Goal: Information Seeking & Learning: Learn about a topic

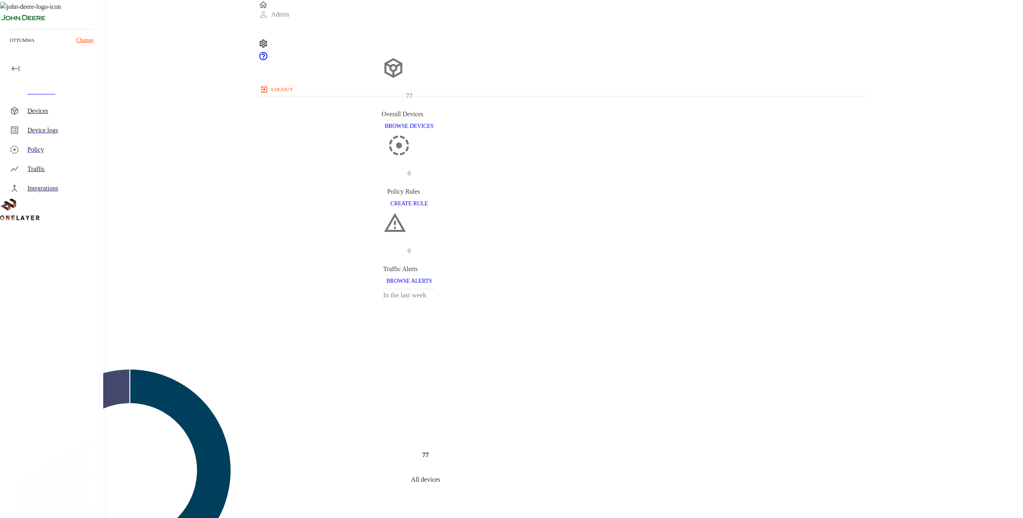
click at [64, 106] on div "Devices" at bounding box center [61, 111] width 69 height 10
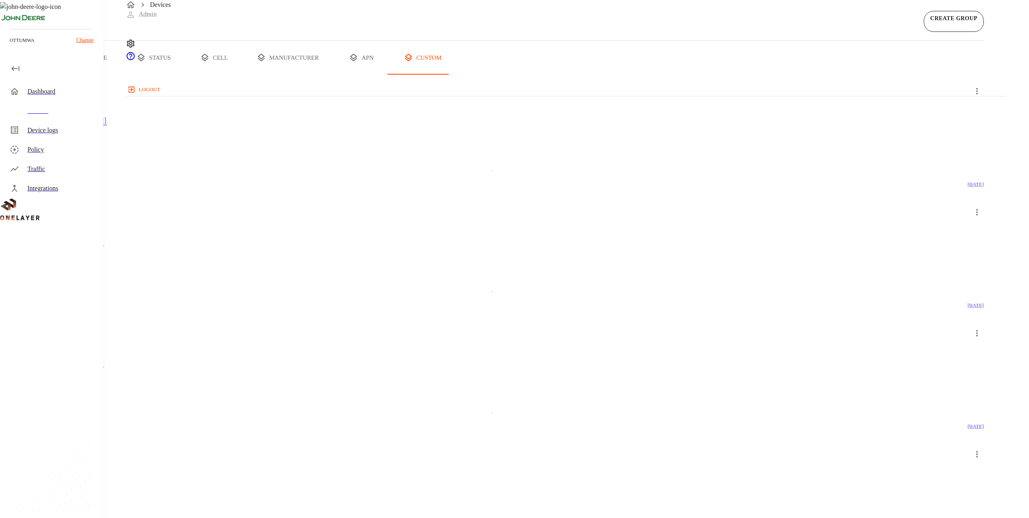
click at [63, 75] on button "all devices" at bounding box center [31, 58] width 63 height 34
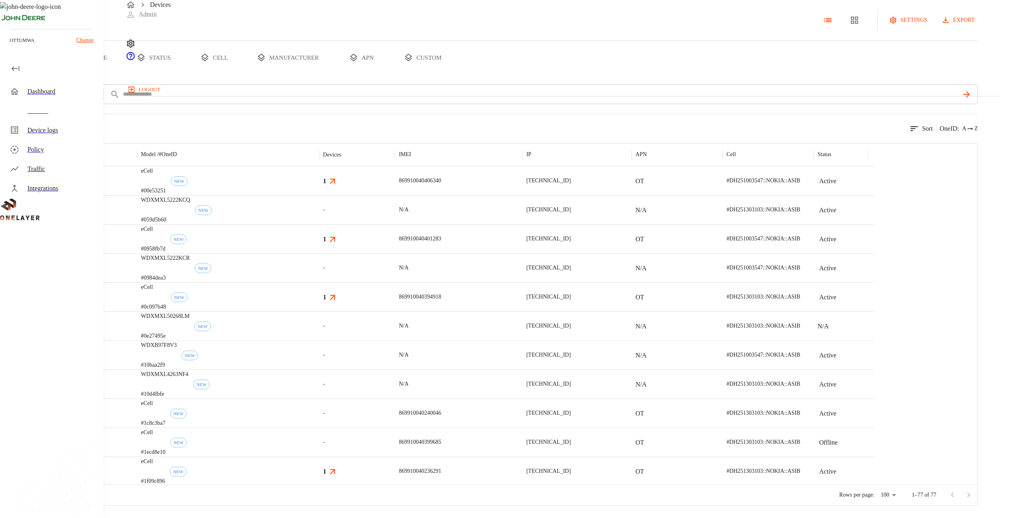
click at [123, 75] on button "type" at bounding box center [93, 58] width 60 height 34
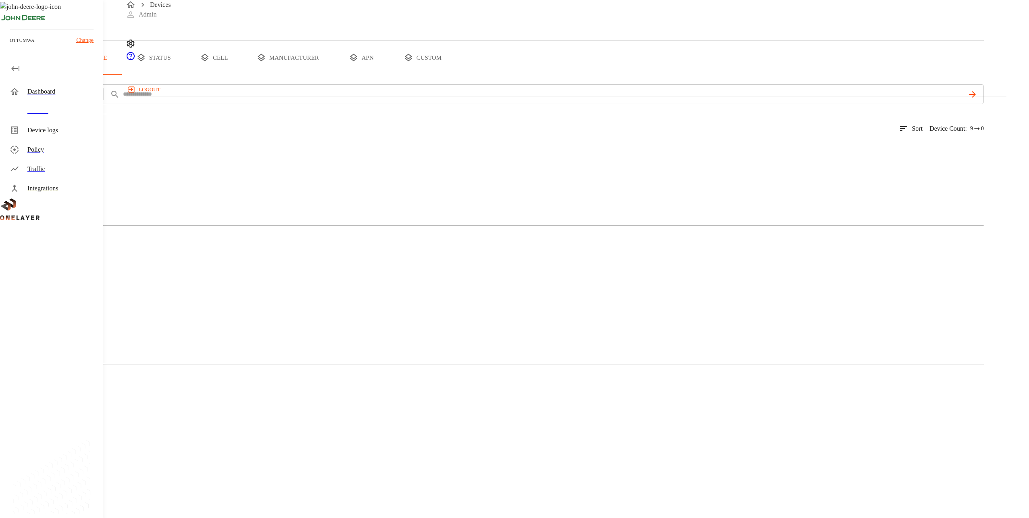
click at [453, 75] on button "custom" at bounding box center [422, 58] width 62 height 34
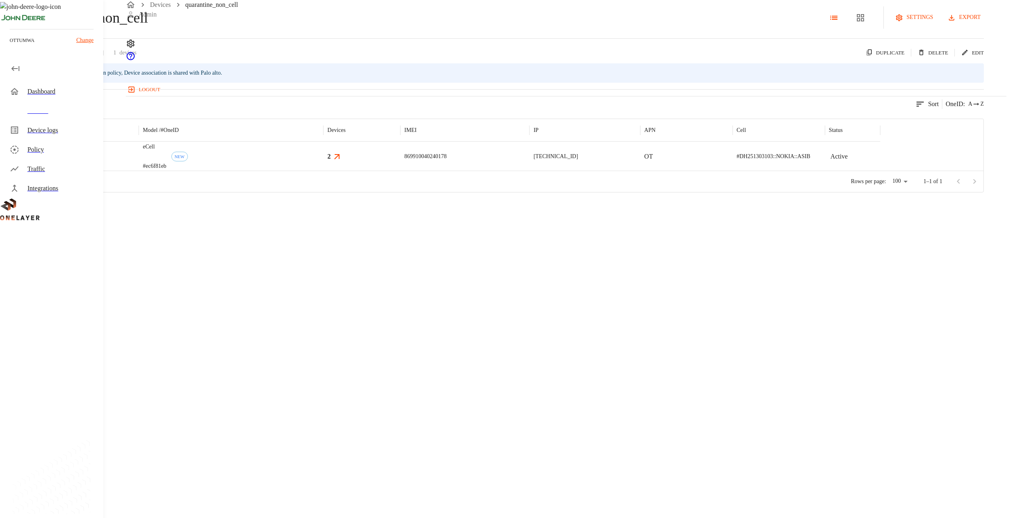
click at [323, 171] on div "eCell #ec6f81eb NEW" at bounding box center [231, 155] width 185 height 29
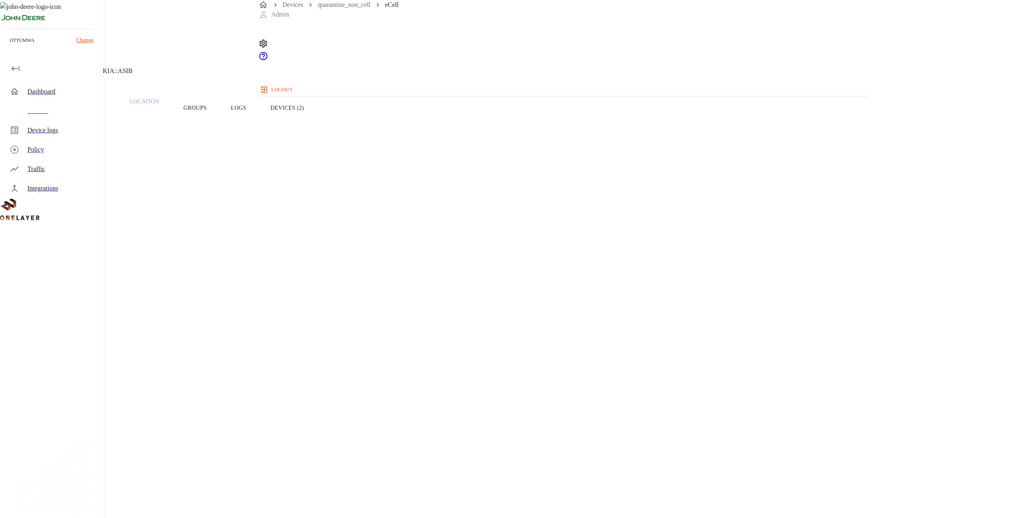
click at [316, 119] on button "Devices (2)" at bounding box center [287, 107] width 58 height 51
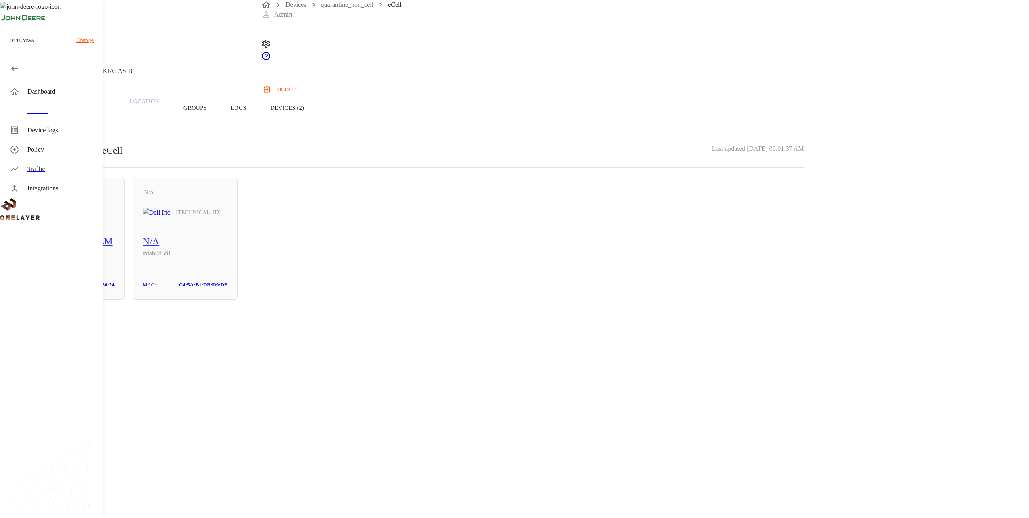
click at [55, 124] on button "Overview" at bounding box center [27, 107] width 55 height 51
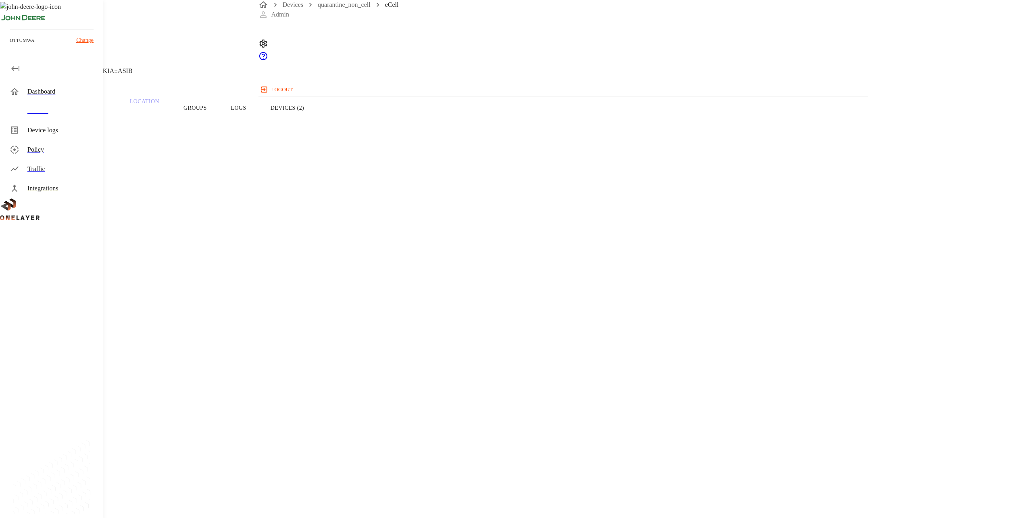
click at [316, 117] on button "Devices (2)" at bounding box center [287, 107] width 58 height 51
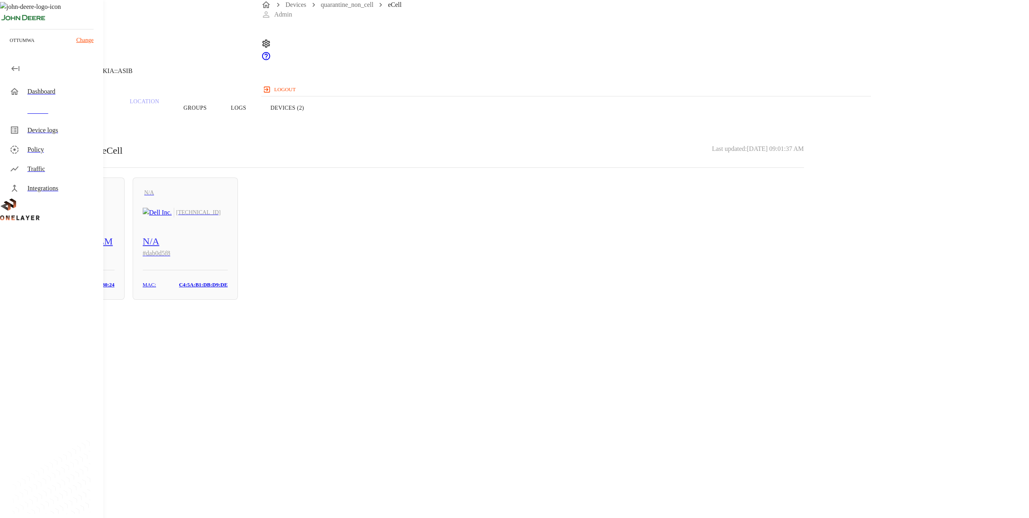
click at [228, 247] on h5 "N/A" at bounding box center [185, 241] width 85 height 13
drag, startPoint x: 363, startPoint y: 236, endPoint x: 380, endPoint y: 233, distance: 17.2
click at [114, 237] on div "WDXMXL50268LM # 0e27495e" at bounding box center [71, 243] width 85 height 32
click at [172, 217] on img "Dell Inc." at bounding box center [157, 213] width 29 height 10
drag, startPoint x: 609, startPoint y: 150, endPoint x: 577, endPoint y: 125, distance: 40.5
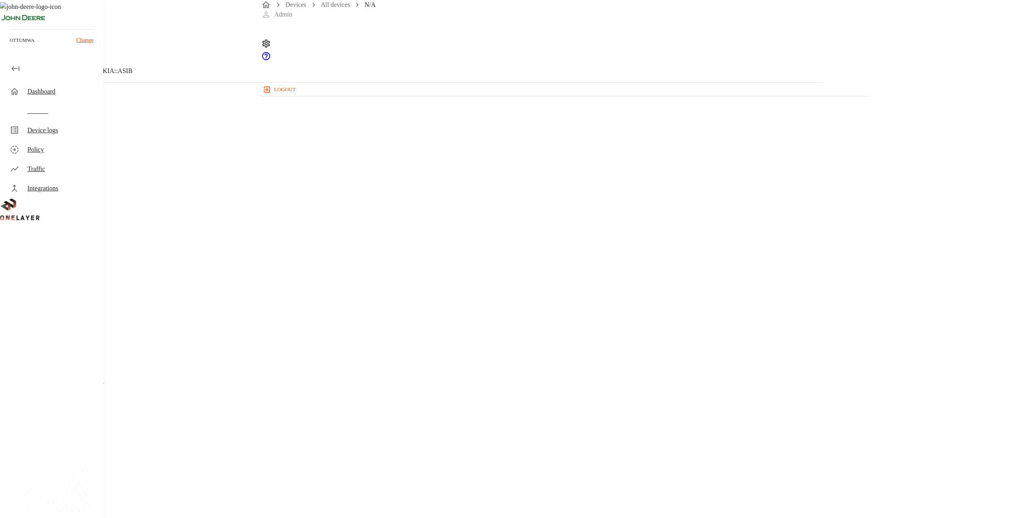
click at [577, 264] on section "LAN interface: N/A IP address: [TECHNICAL_ID] MAC address: [MAC_ADDRESS] Cell: …" at bounding box center [411, 324] width 784 height 121
click at [491, 171] on div "Parent CPE: eCell Device Type: Non-Cellular Device Manufacturer: Dell Inc. Host…" at bounding box center [411, 275] width 784 height 385
click at [55, 112] on button "Overview" at bounding box center [27, 107] width 55 height 51
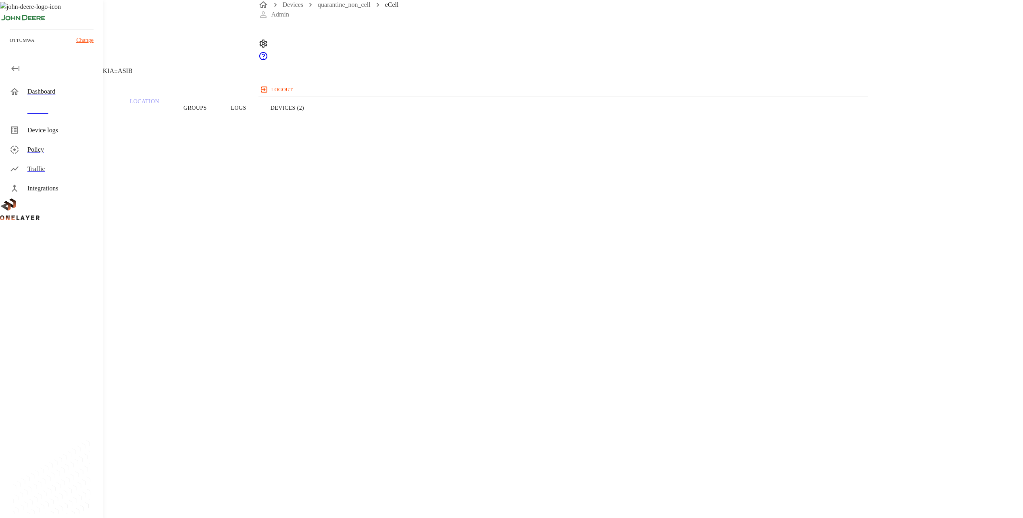
click at [79, 96] on div "Dashboard" at bounding box center [61, 92] width 69 height 10
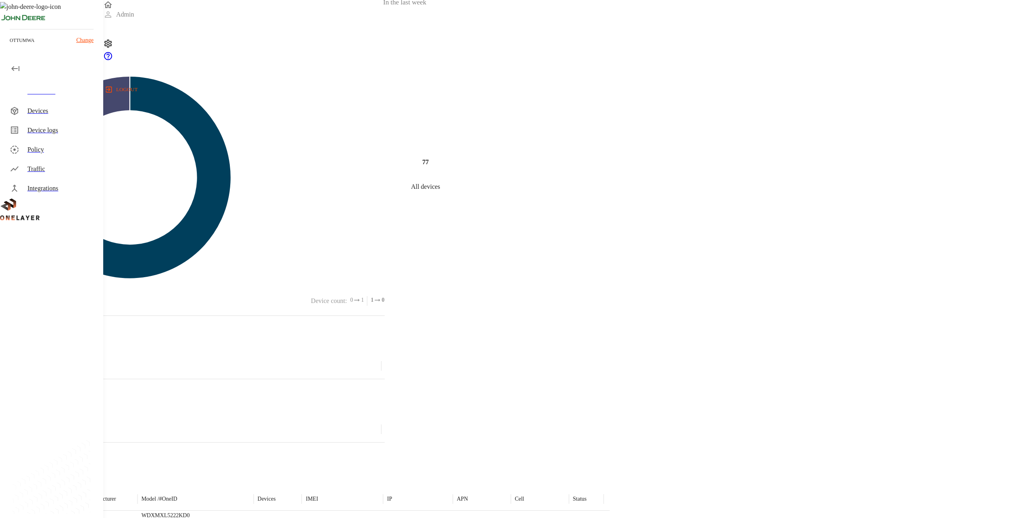
scroll to position [348, 0]
